Goal: Transaction & Acquisition: Purchase product/service

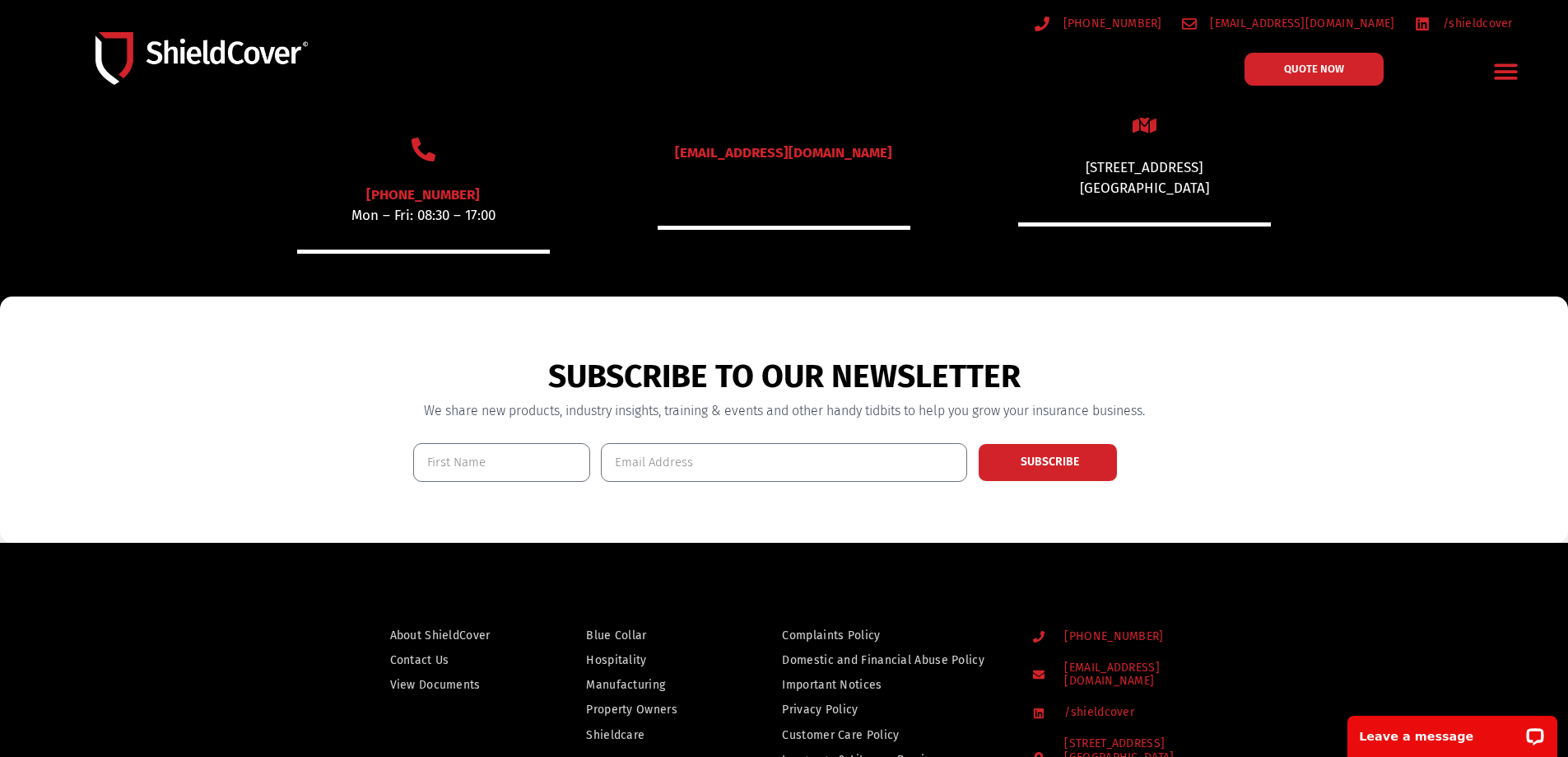
scroll to position [1225, 0]
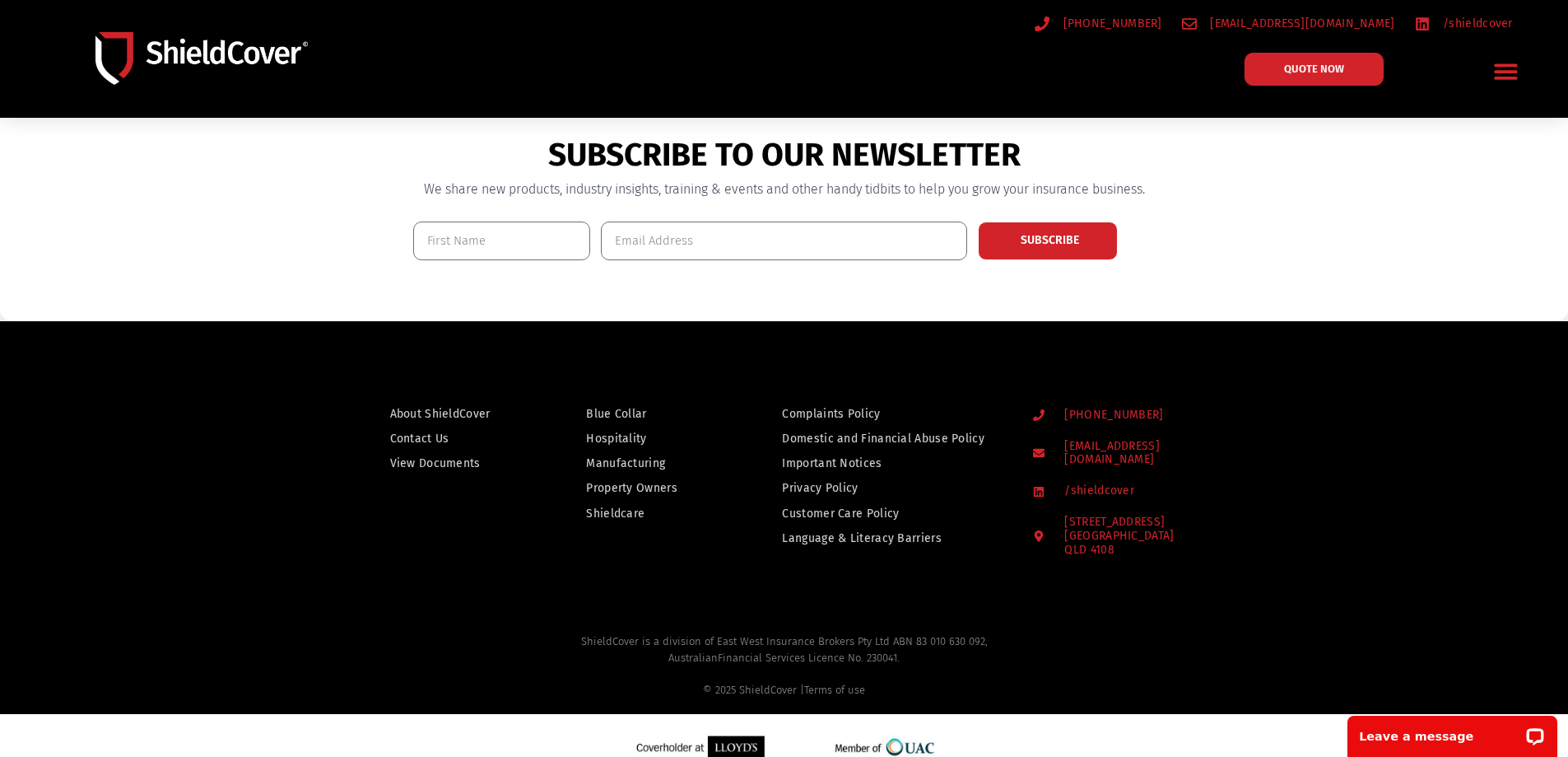
click at [652, 481] on span "Property Owners" at bounding box center [631, 488] width 92 height 20
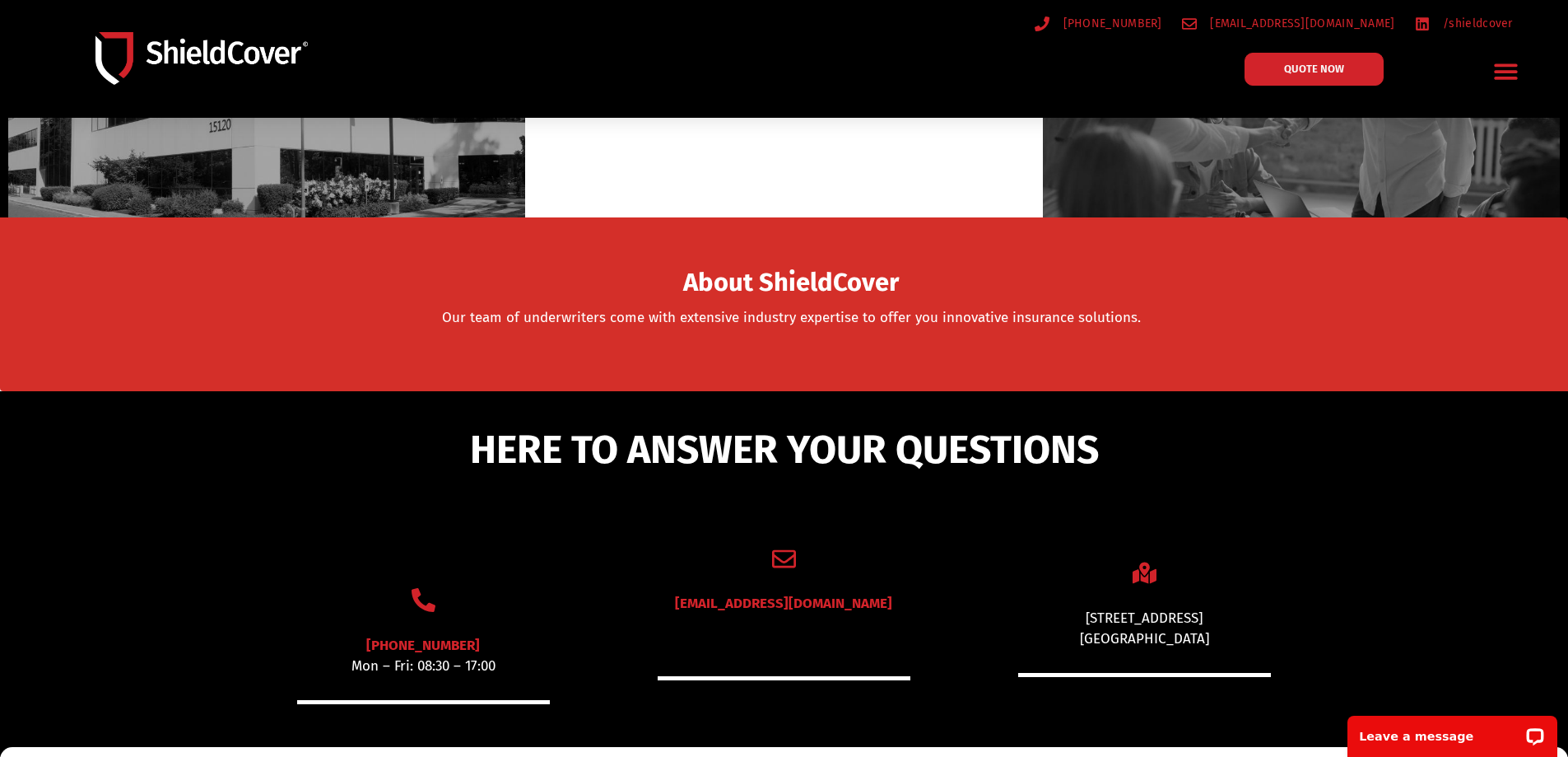
scroll to position [306, 0]
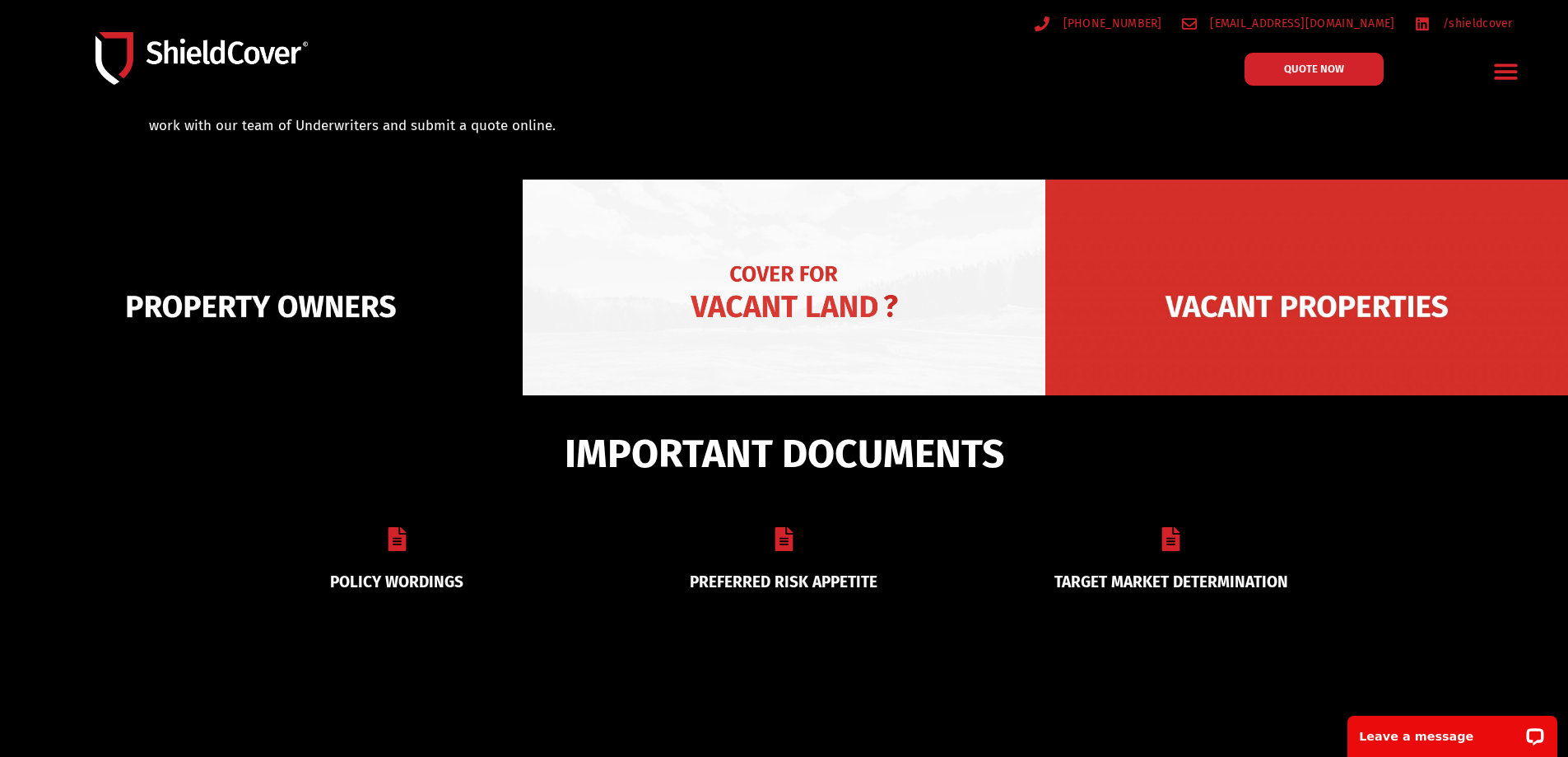
click at [858, 333] on img at bounding box center [784, 305] width 523 height 253
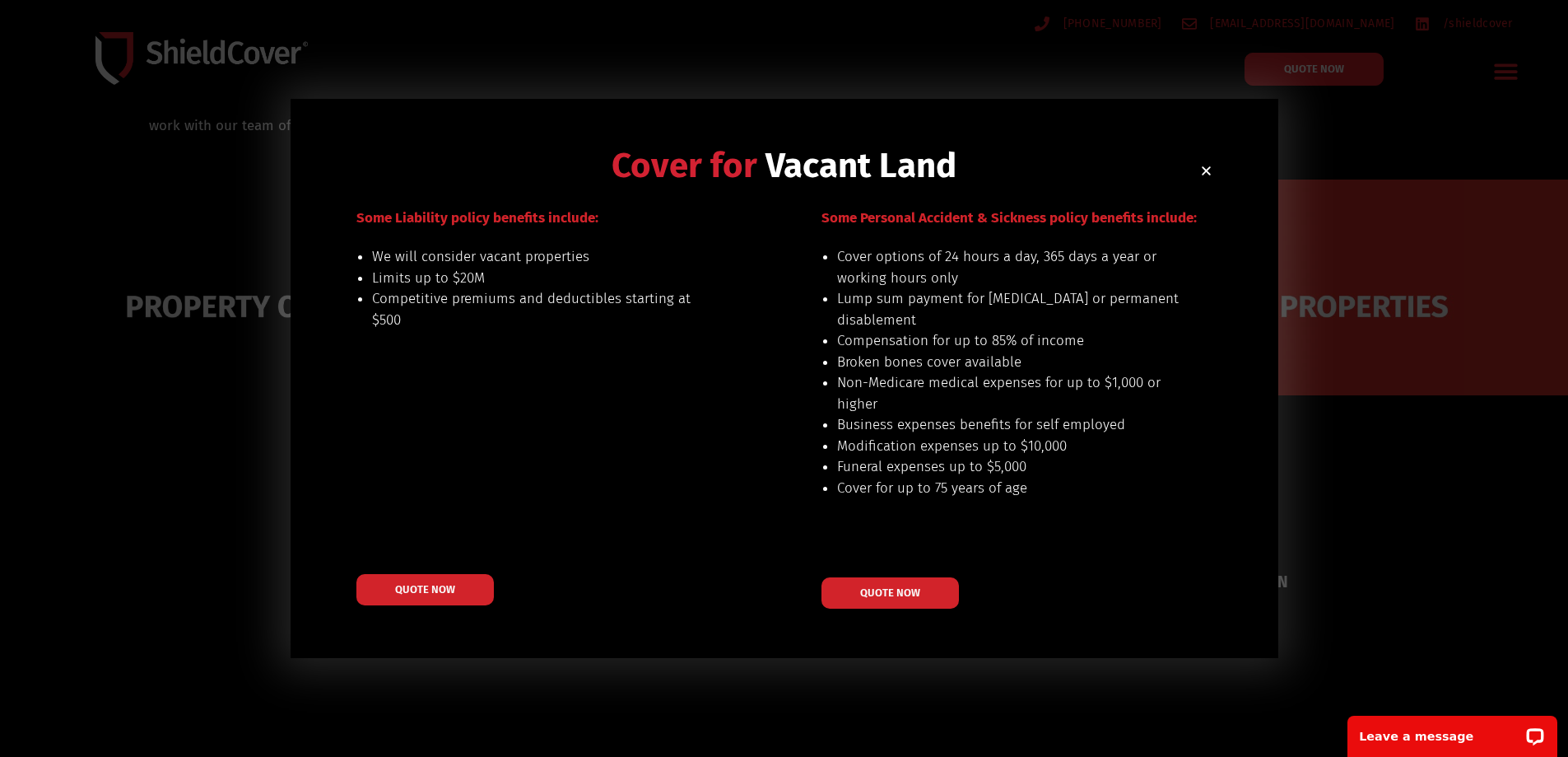
click at [1208, 170] on use "Close" at bounding box center [1206, 171] width 9 height 9
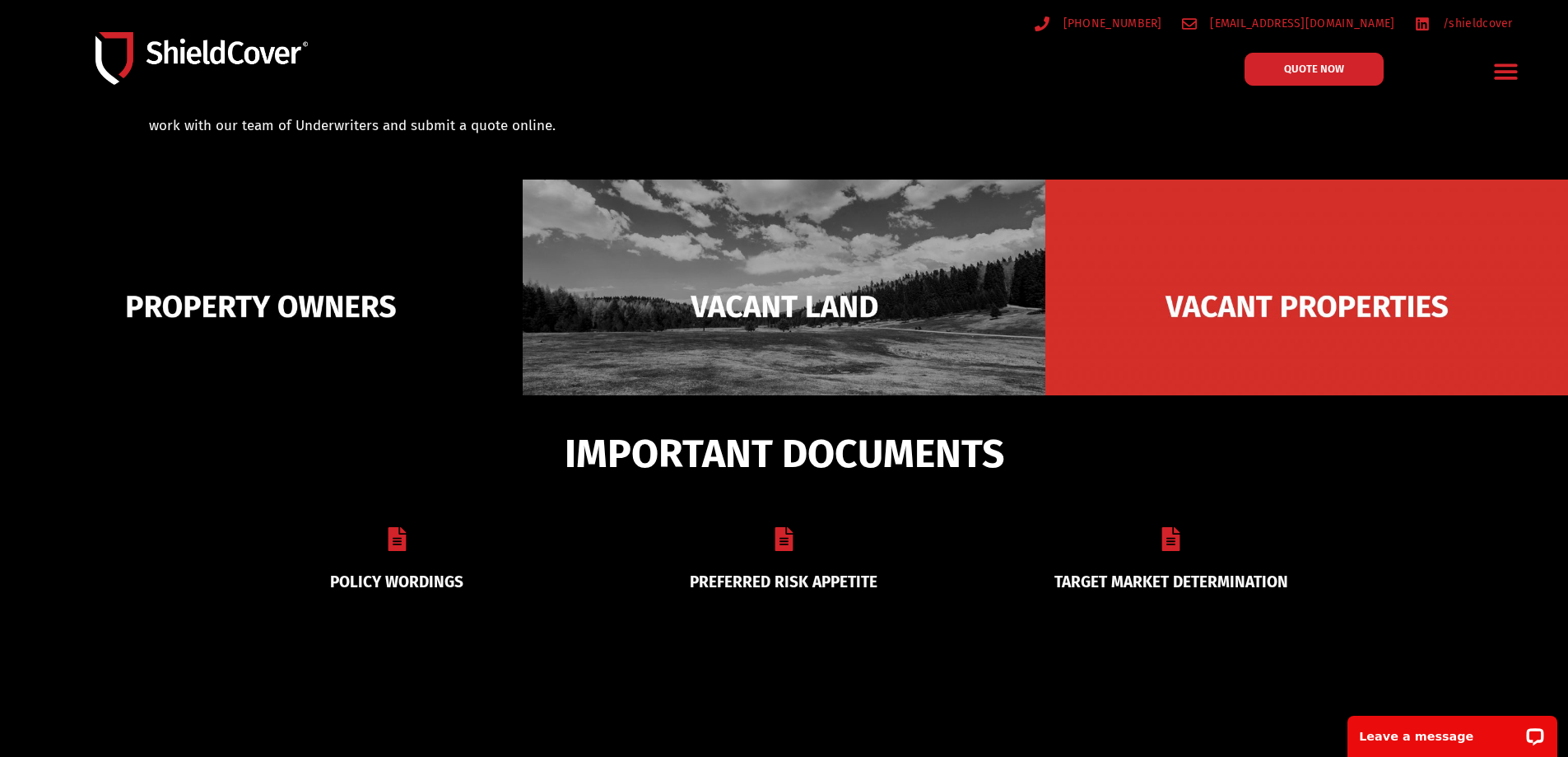
click at [402, 541] on icon at bounding box center [397, 539] width 19 height 24
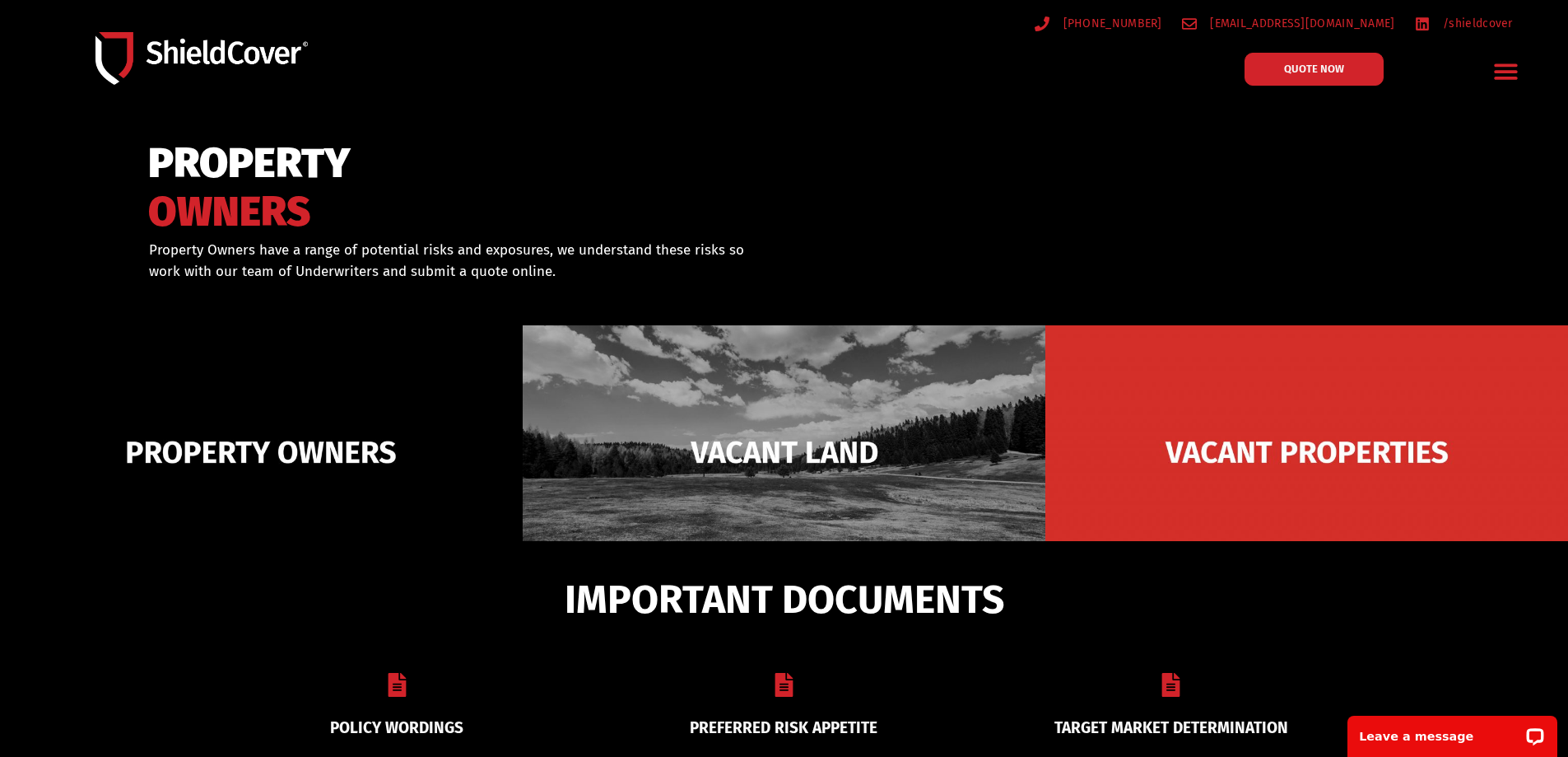
click at [801, 724] on link "PREFERRED RISK APPETITE" at bounding box center [784, 727] width 187 height 19
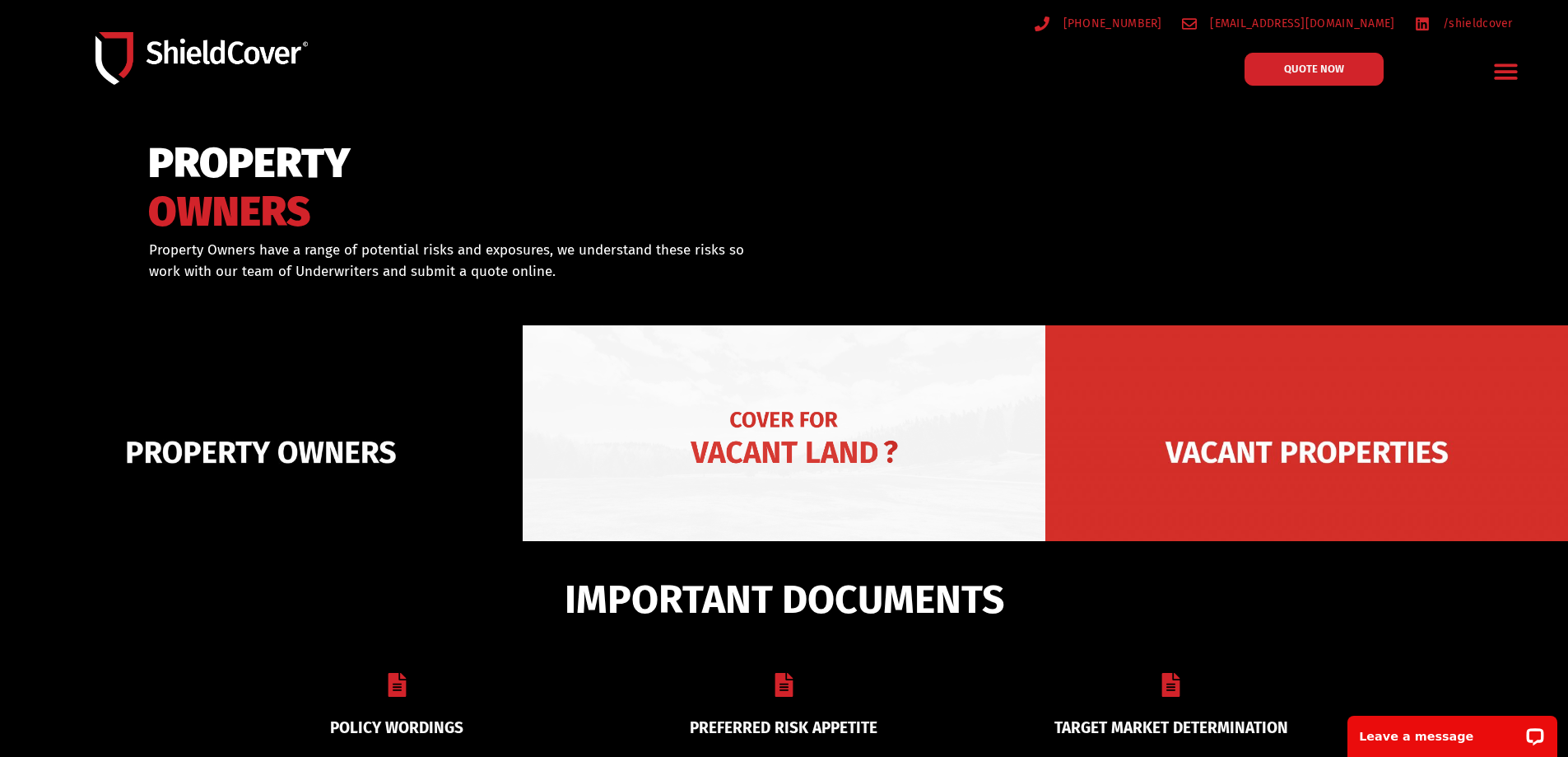
click at [763, 452] on img at bounding box center [784, 452] width 523 height 253
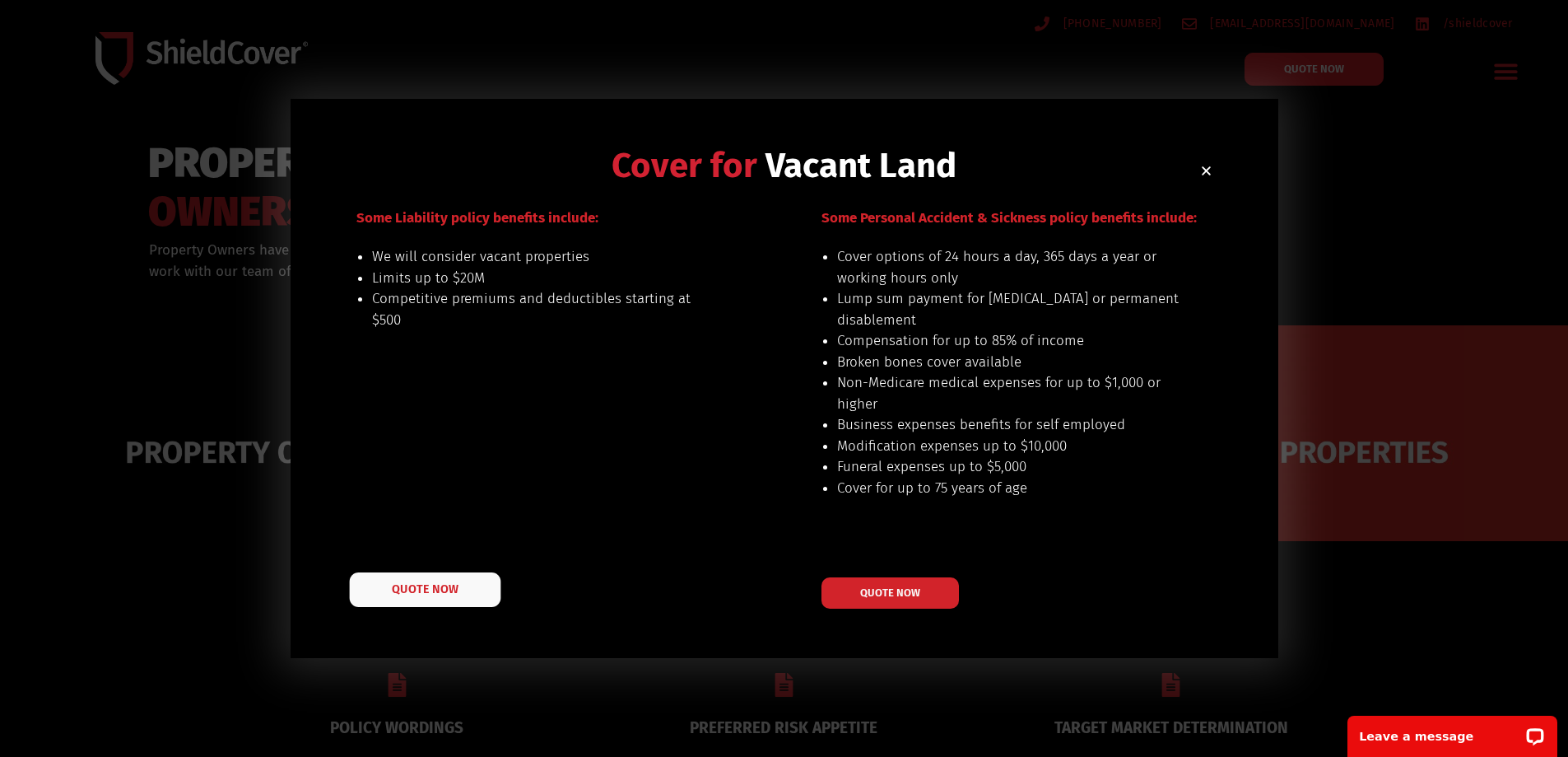
click at [435, 585] on span "QUOTE NOW" at bounding box center [424, 588] width 66 height 11
